Goal: Find specific page/section: Find specific page/section

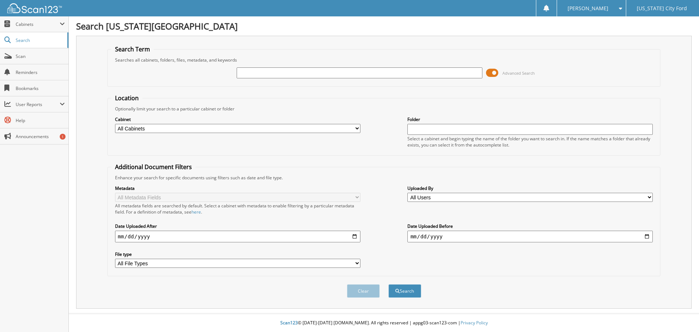
click at [322, 74] on input "text" at bounding box center [359, 72] width 245 height 11
type input "MF1309"
click at [388, 284] on button "Search" at bounding box center [404, 290] width 33 height 13
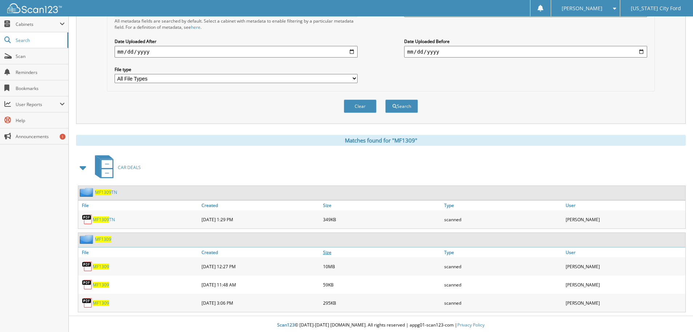
scroll to position [187, 0]
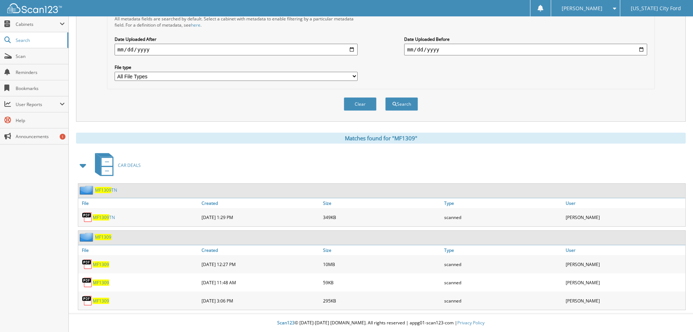
click at [103, 263] on span "MF1309" at bounding box center [101, 264] width 16 height 6
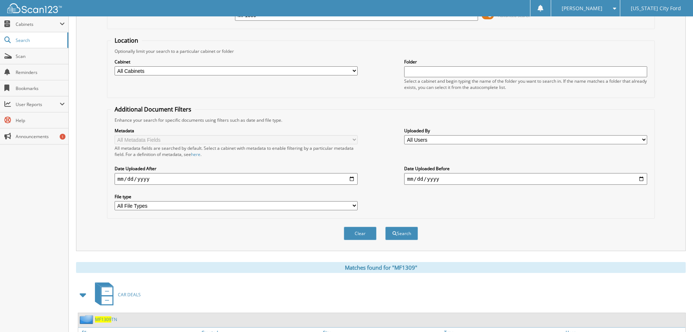
scroll to position [0, 0]
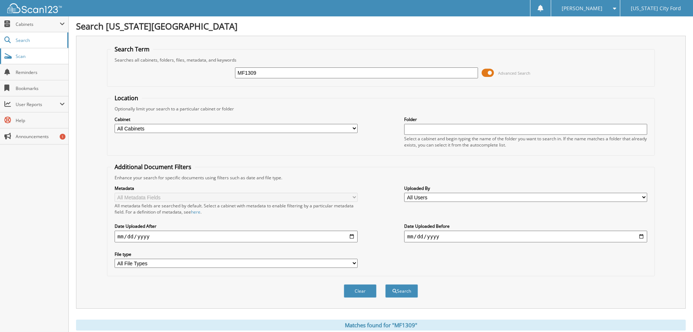
drag, startPoint x: 24, startPoint y: 55, endPoint x: 29, endPoint y: 54, distance: 5.2
click at [23, 56] on span "Scan" at bounding box center [40, 56] width 49 height 6
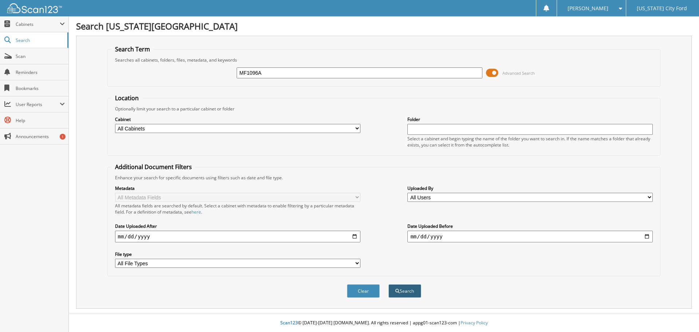
type input "MF1096A"
click at [400, 292] on button "Search" at bounding box center [404, 290] width 33 height 13
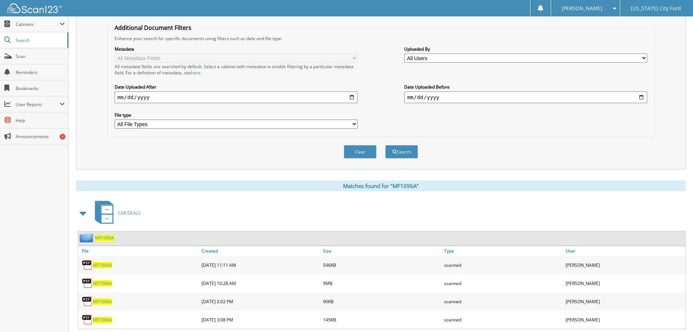
scroll to position [158, 0]
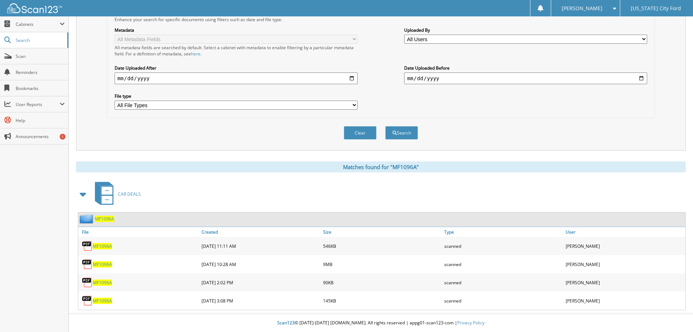
click at [102, 261] on span "MF1096A" at bounding box center [102, 264] width 19 height 6
click at [20, 55] on span "Scan" at bounding box center [40, 56] width 49 height 6
